Goal: Check status: Check status

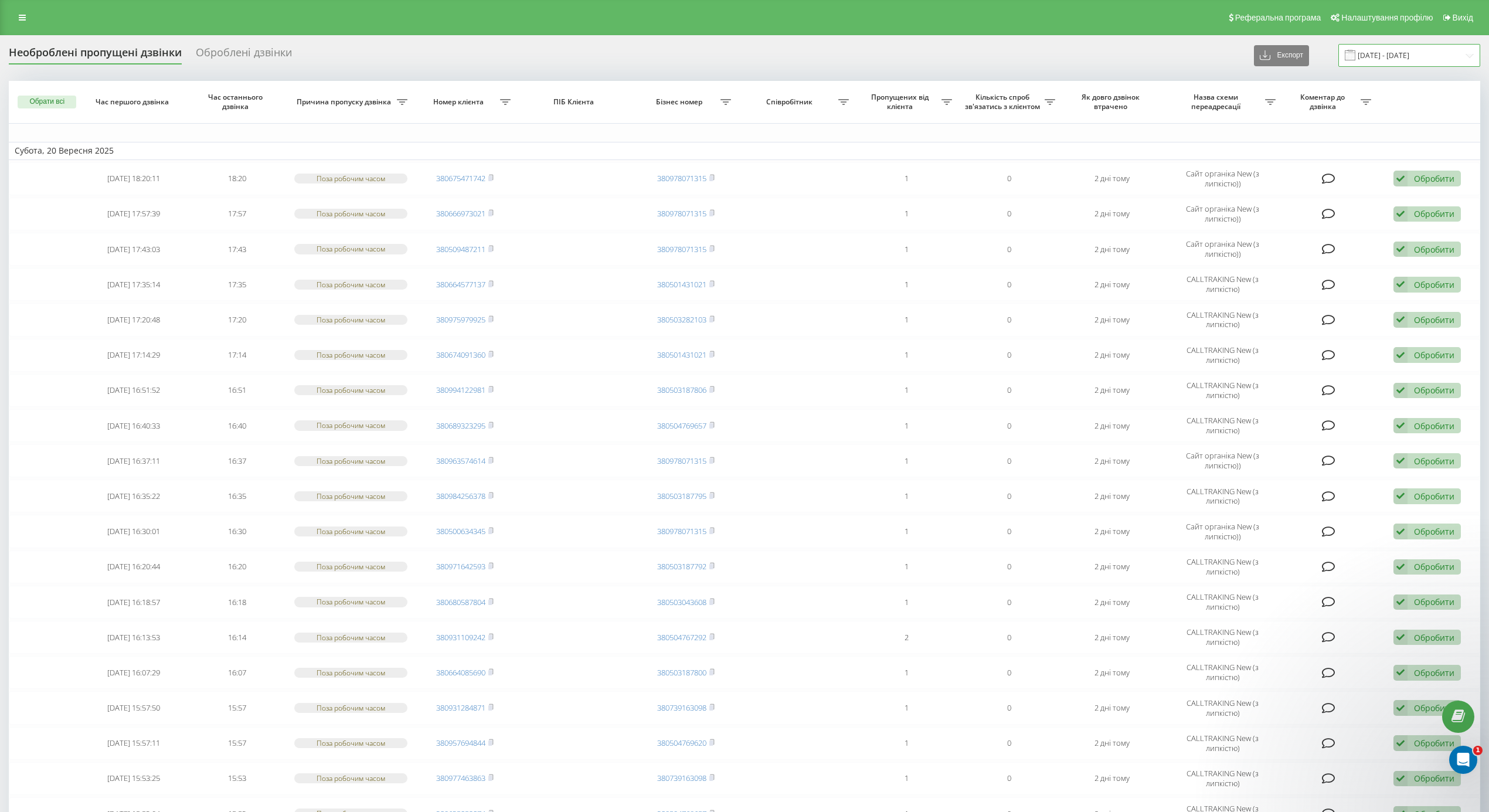
click at [1368, 53] on input "[DATE] - [DATE]" at bounding box center [1409, 55] width 142 height 23
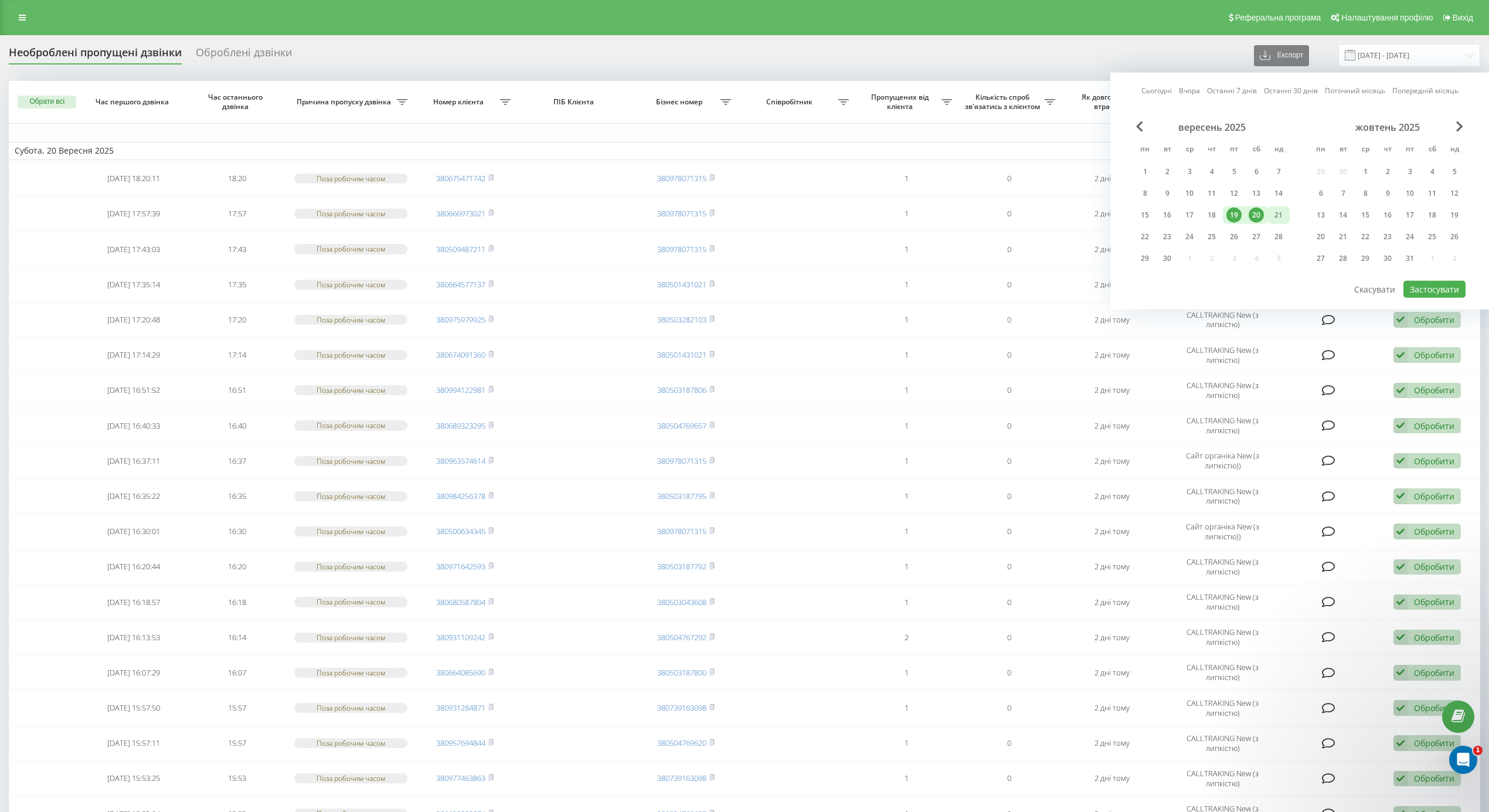
click at [1274, 215] on div "21" at bounding box center [1279, 215] width 15 height 15
click at [1147, 234] on div "22" at bounding box center [1145, 237] width 15 height 15
click at [1255, 212] on div "20" at bounding box center [1256, 215] width 15 height 15
click at [1142, 238] on div "22" at bounding box center [1145, 237] width 15 height 15
click at [1425, 293] on button "Застосувати" at bounding box center [1434, 289] width 62 height 17
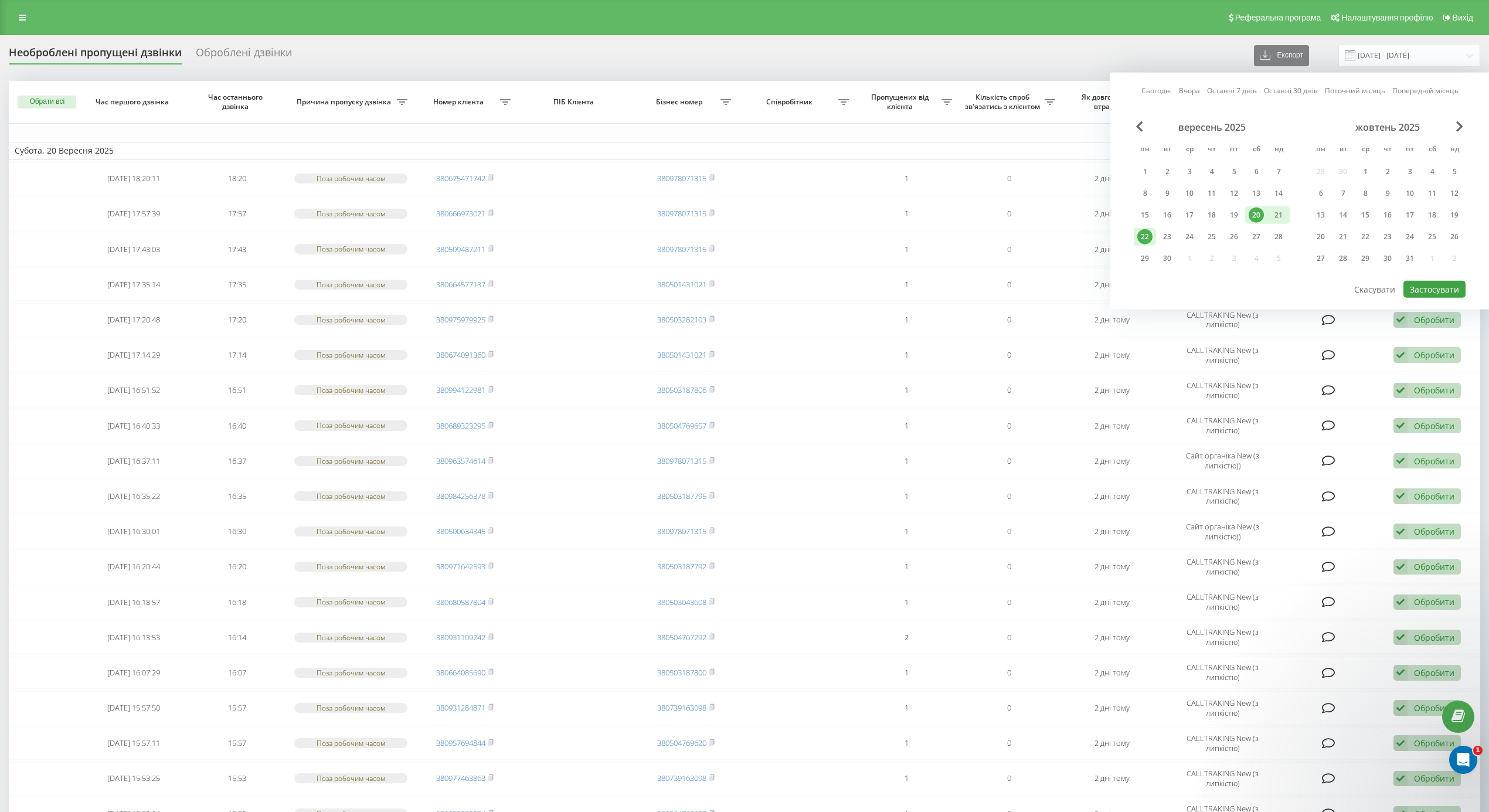
type input "20.09.2025 - 22.09.2025"
